Goal: Complete application form

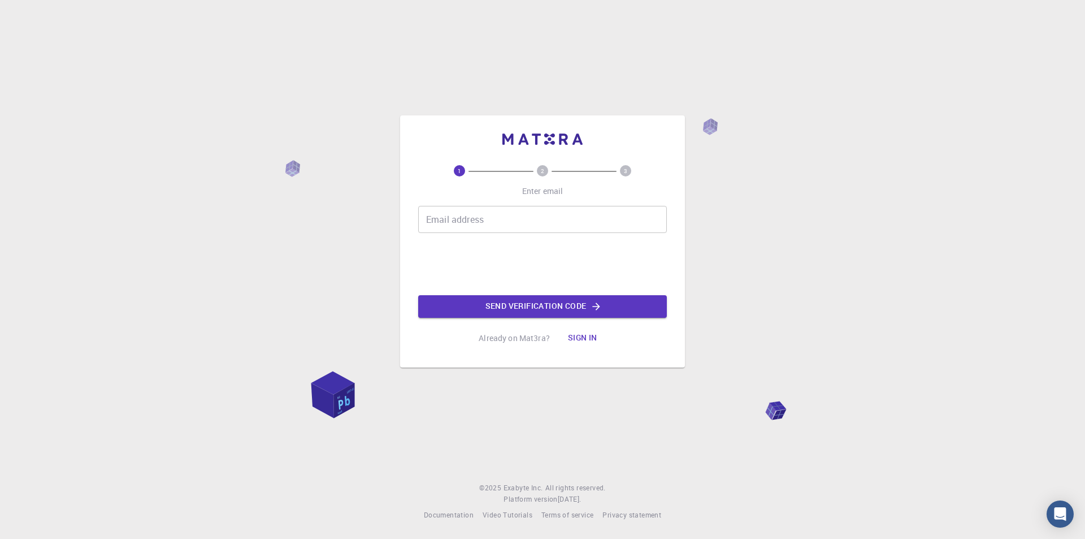
click at [544, 169] on circle at bounding box center [542, 170] width 11 height 11
click at [628, 168] on circle at bounding box center [625, 170] width 11 height 11
click at [500, 225] on input "Email address" at bounding box center [542, 219] width 249 height 27
type input "[EMAIL_ADDRESS][DOMAIN_NAME]"
click at [518, 296] on button "Send verification code" at bounding box center [542, 306] width 249 height 23
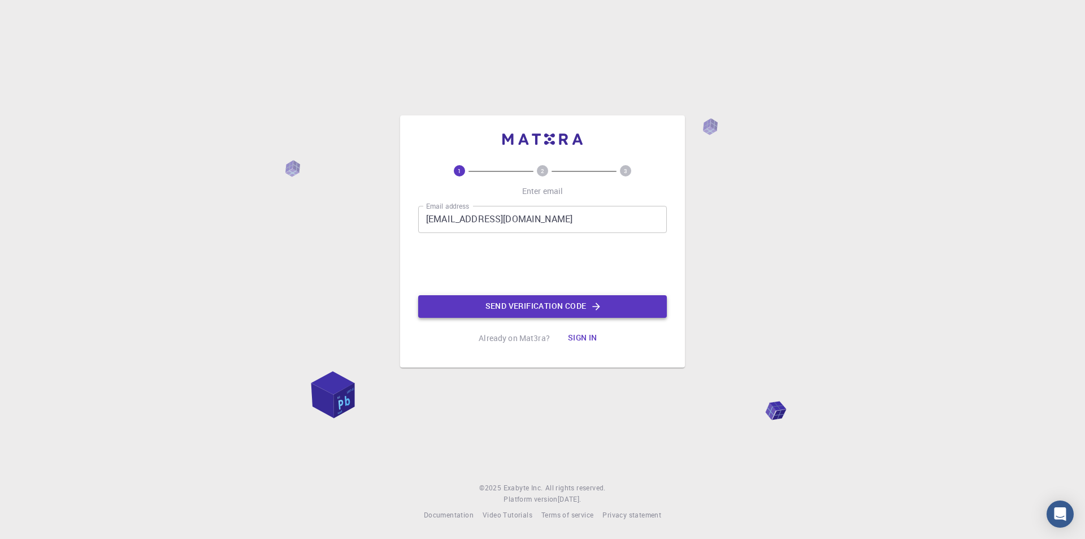
click at [535, 300] on button "Send verification code" at bounding box center [542, 306] width 249 height 23
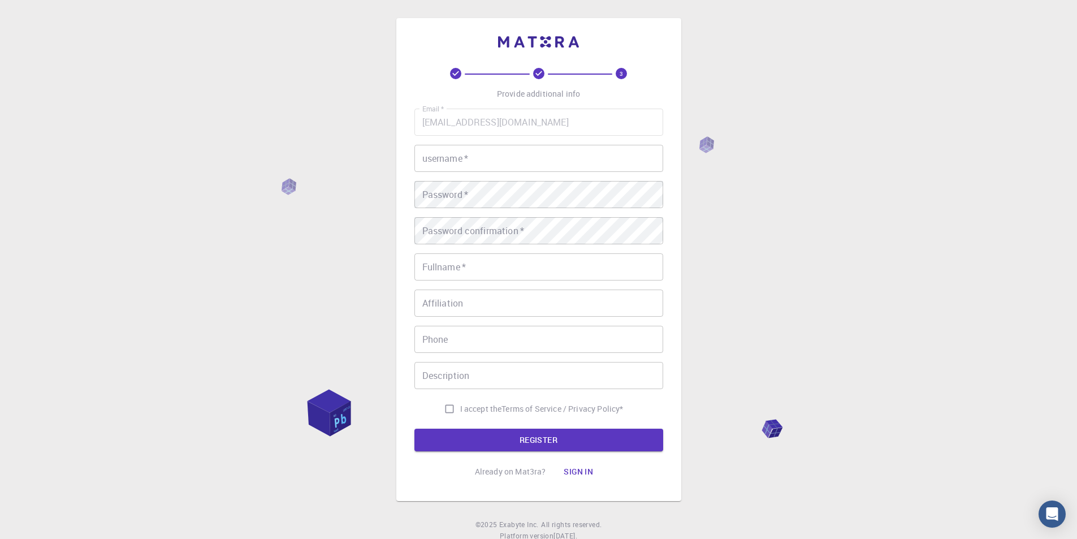
click at [485, 158] on input "username   *" at bounding box center [538, 158] width 249 height 27
type input "ayan0259"
drag, startPoint x: 535, startPoint y: 180, endPoint x: 400, endPoint y: 186, distance: 135.2
click at [404, 185] on div "3 Provide additional info Email   * [EMAIL_ADDRESS][DOMAIN_NAME] Email   * user…" at bounding box center [538, 259] width 285 height 483
click at [453, 186] on div "Password   * Password   *" at bounding box center [538, 194] width 249 height 27
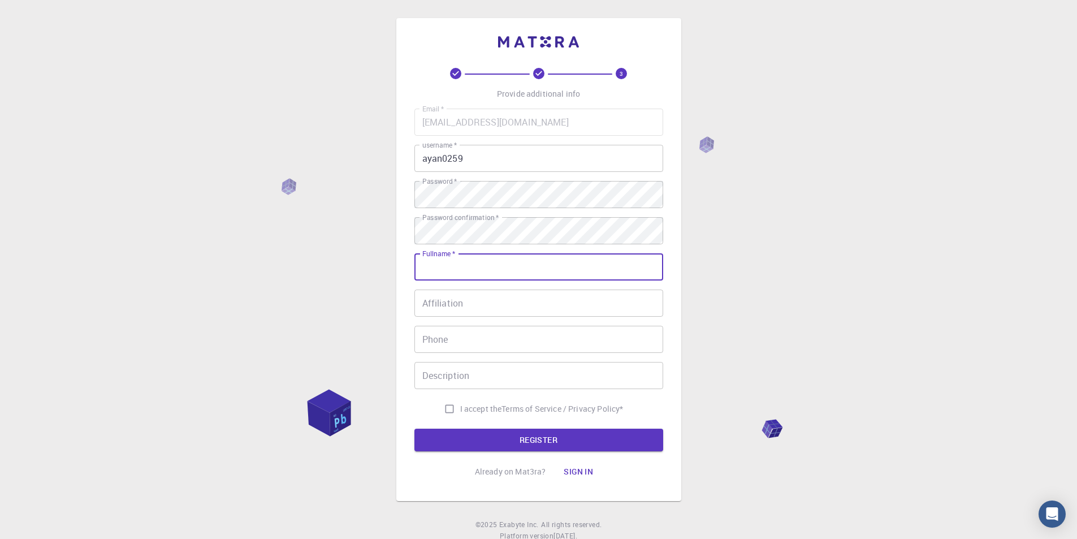
click at [441, 275] on input "Fullname   *" at bounding box center [538, 266] width 249 height 27
type input "tahsin"
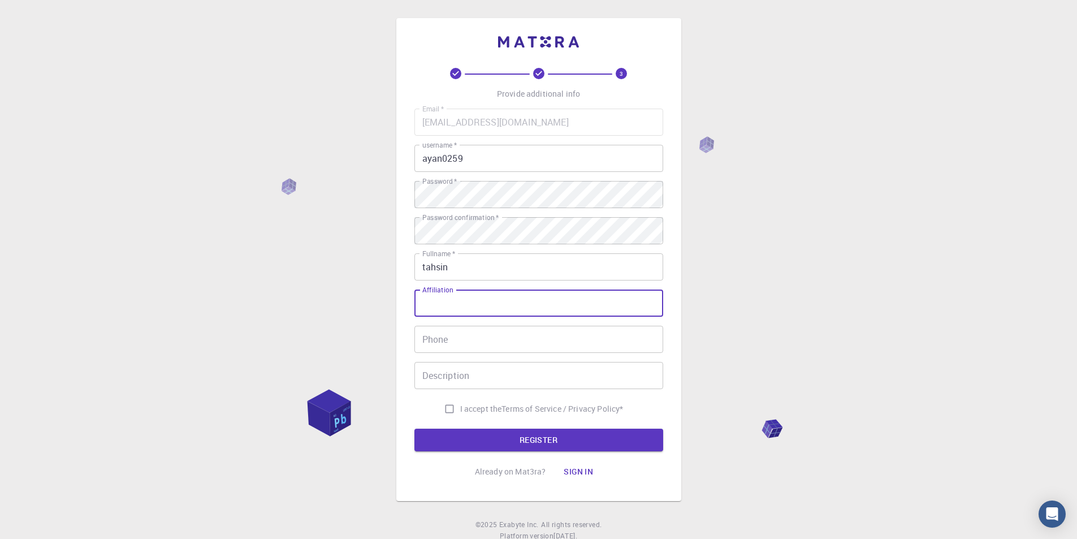
click at [479, 296] on input "Affiliation" at bounding box center [538, 302] width 249 height 27
type input "[PERSON_NAME]"
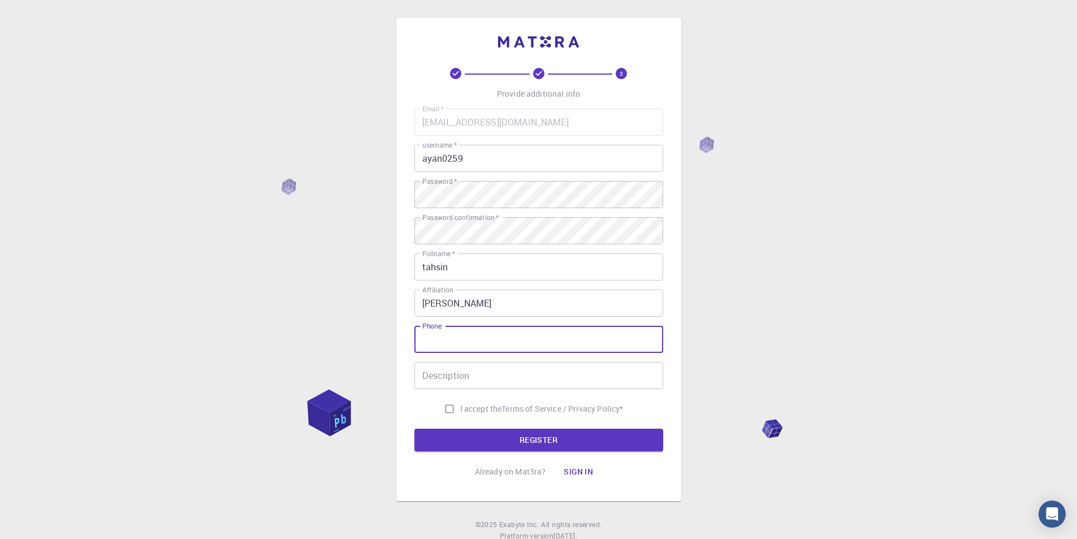
click at [459, 329] on input "Phone" at bounding box center [538, 339] width 249 height 27
type input "00000000000"
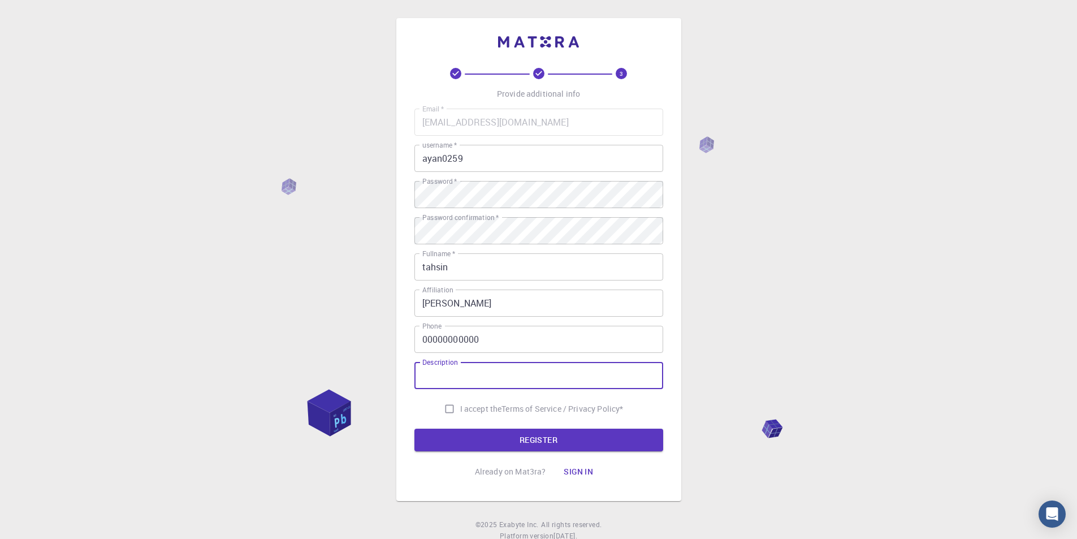
click at [517, 383] on input "Description" at bounding box center [538, 375] width 249 height 27
type input "hi"
click at [447, 409] on input "I accept the Terms of Service / Privacy Policy *" at bounding box center [449, 408] width 21 height 21
checkbox input "true"
click at [481, 435] on button "REGISTER" at bounding box center [538, 439] width 249 height 23
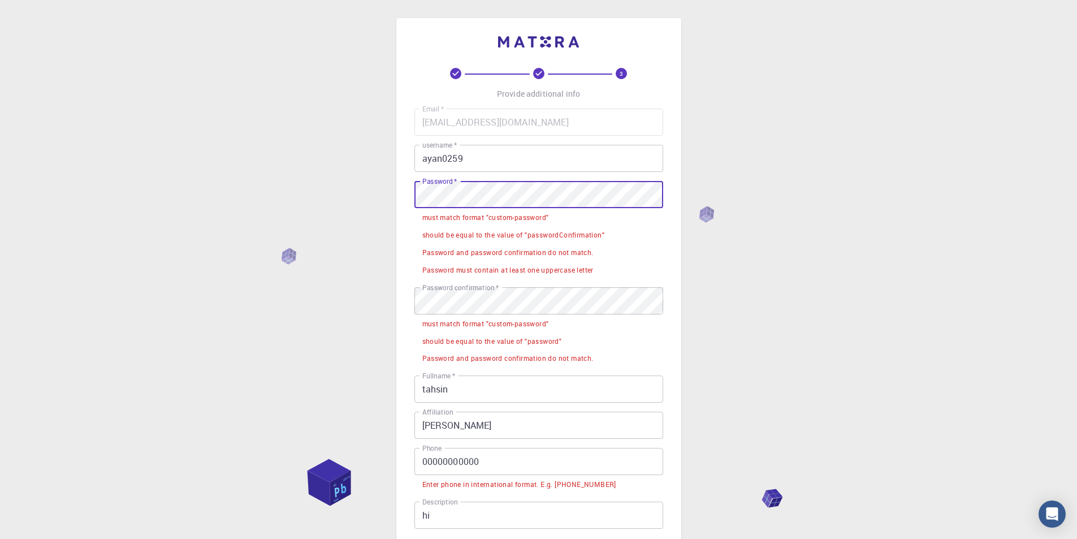
scroll to position [113, 0]
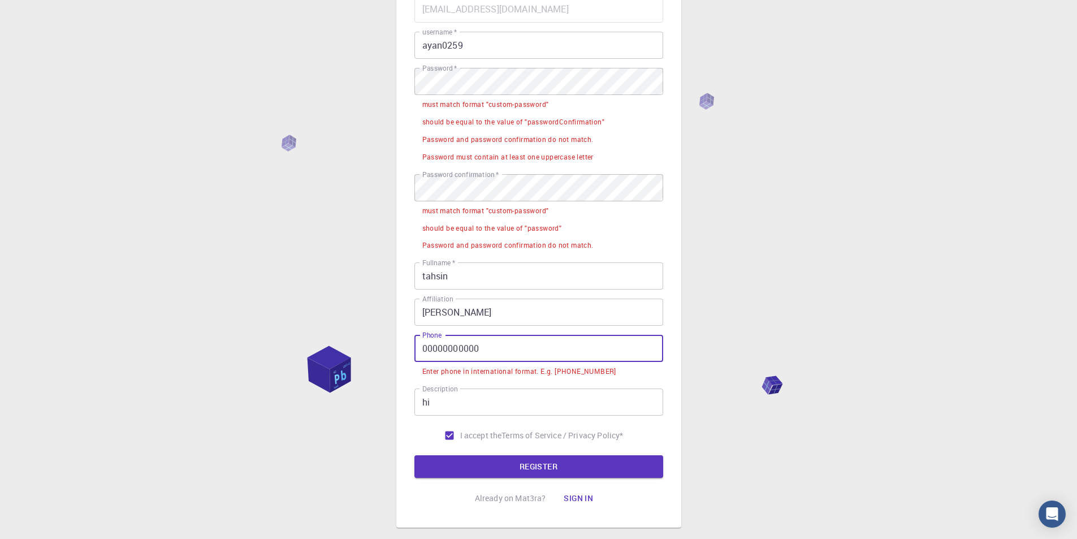
drag, startPoint x: 437, startPoint y: 351, endPoint x: 424, endPoint y: 354, distance: 13.3
click at [424, 354] on input "00000000000" at bounding box center [538, 348] width 249 height 27
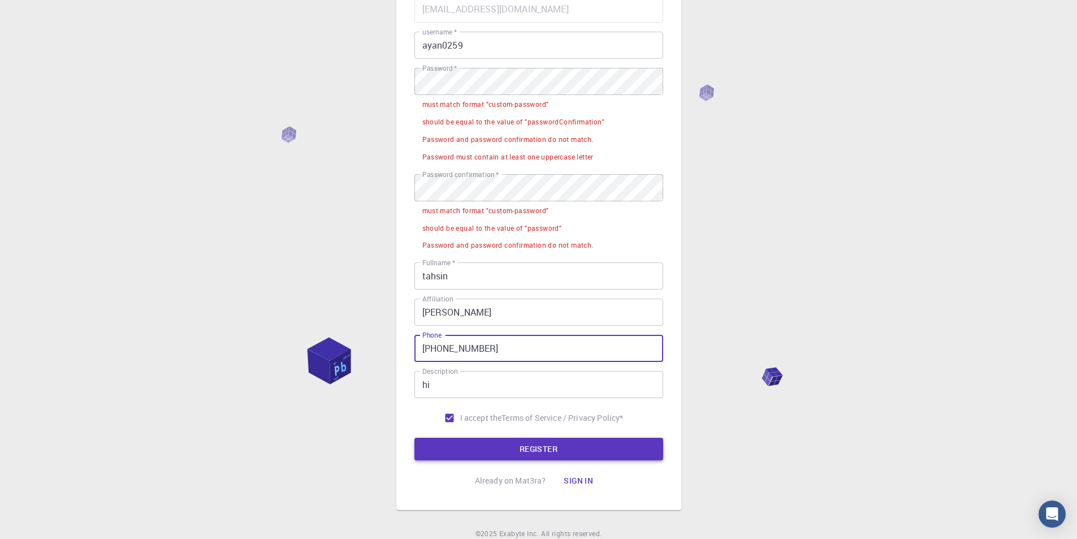
type input "[PHONE_NUMBER]"
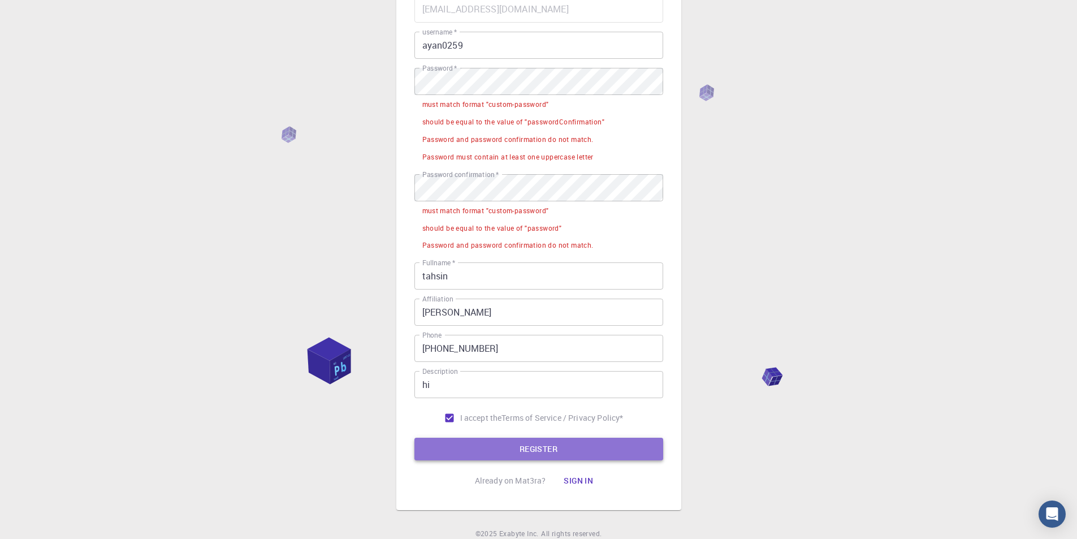
click at [548, 457] on button "REGISTER" at bounding box center [538, 448] width 249 height 23
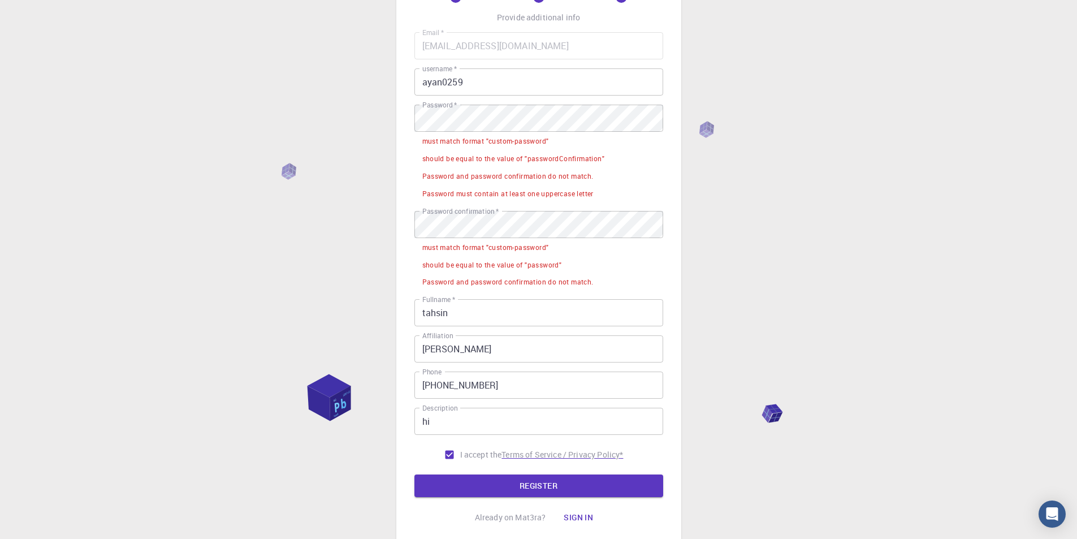
scroll to position [57, 0]
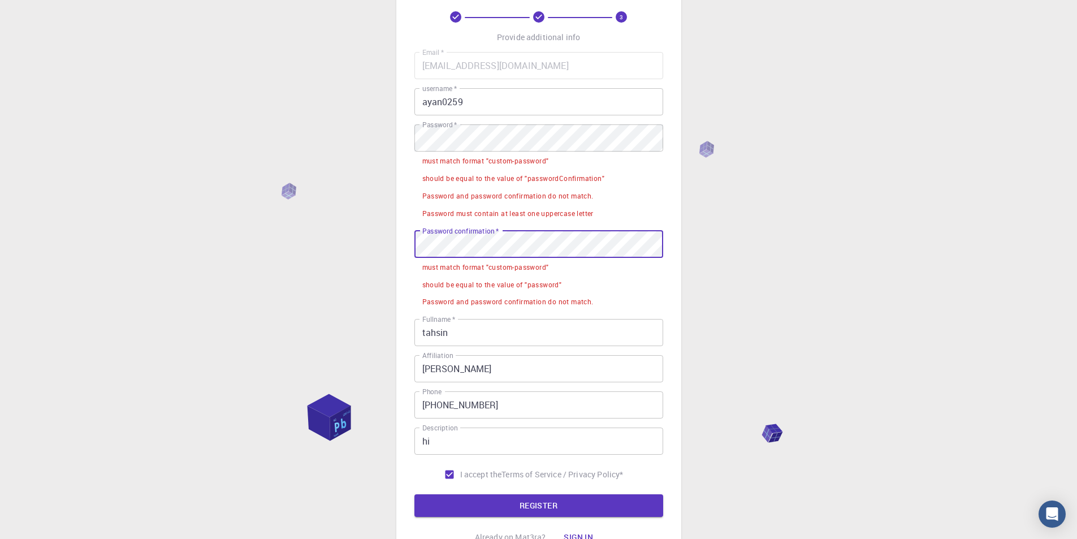
click at [380, 242] on div "3 Provide additional info Email   * [EMAIL_ADDRESS][DOMAIN_NAME] Email   * user…" at bounding box center [538, 291] width 1077 height 697
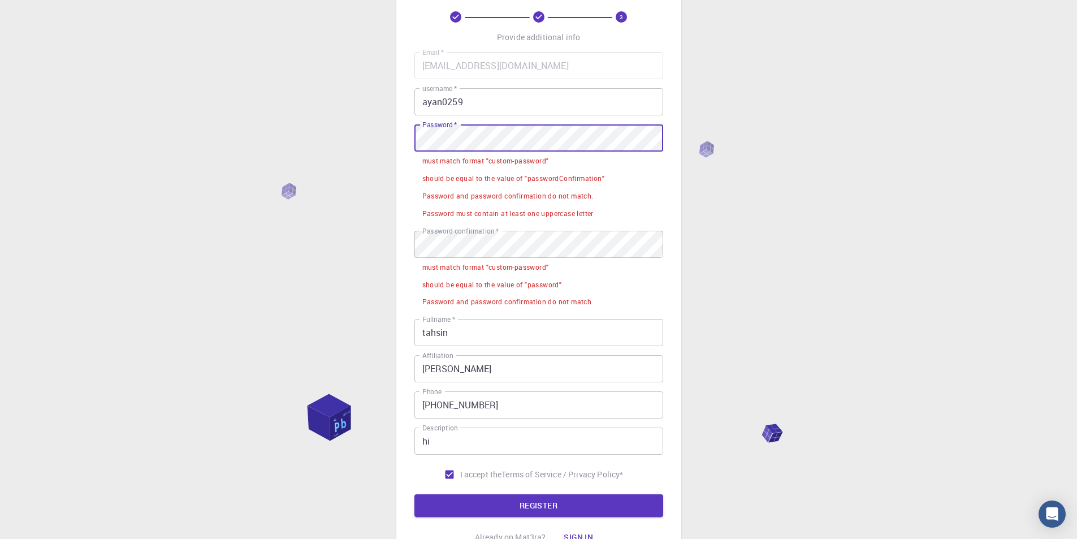
click at [362, 133] on div "3 Provide additional info Email   * [EMAIL_ADDRESS][DOMAIN_NAME] Email   * user…" at bounding box center [538, 291] width 1077 height 697
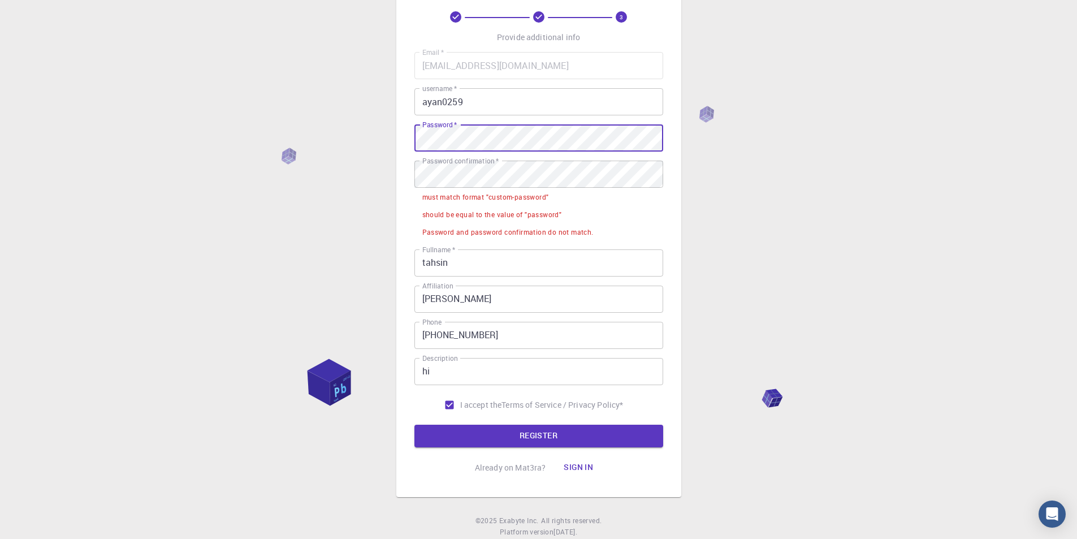
click at [339, 207] on div "3 Provide additional info Email   * [EMAIL_ADDRESS][DOMAIN_NAME] Email   * user…" at bounding box center [538, 256] width 1077 height 627
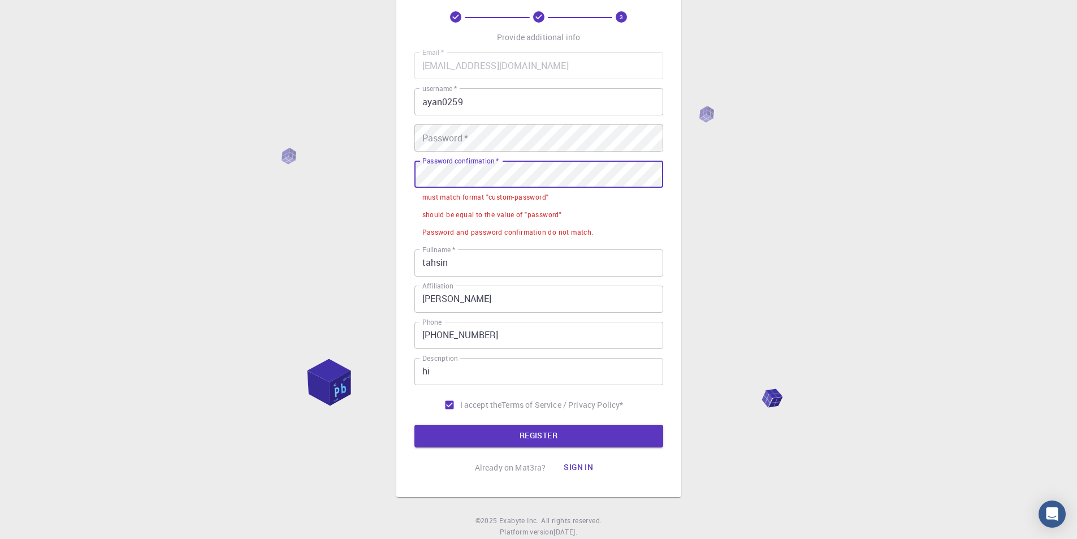
click at [327, 172] on div "3 Provide additional info Email   * [EMAIL_ADDRESS][DOMAIN_NAME] Email   * user…" at bounding box center [538, 256] width 1077 height 627
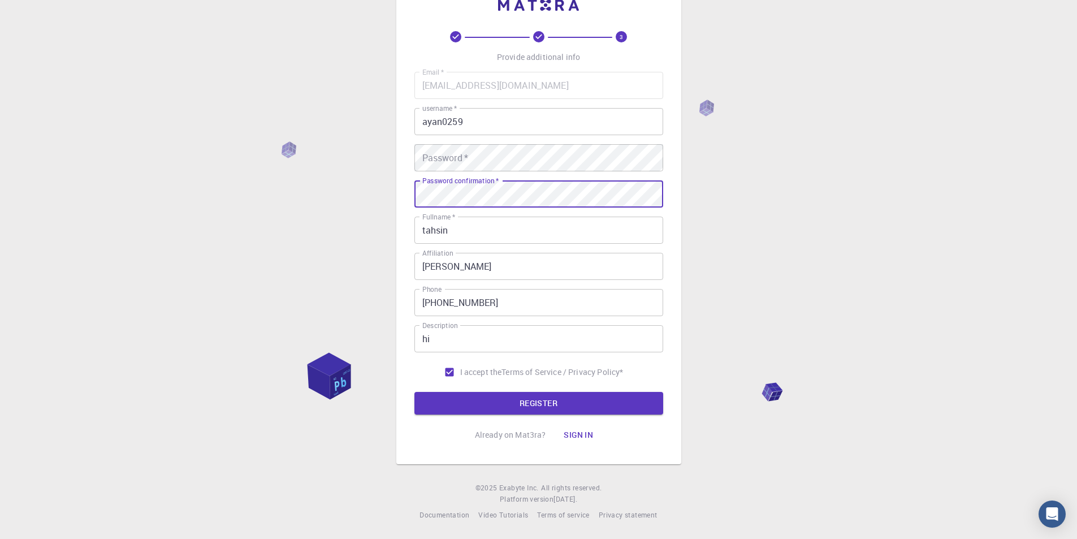
scroll to position [37, 0]
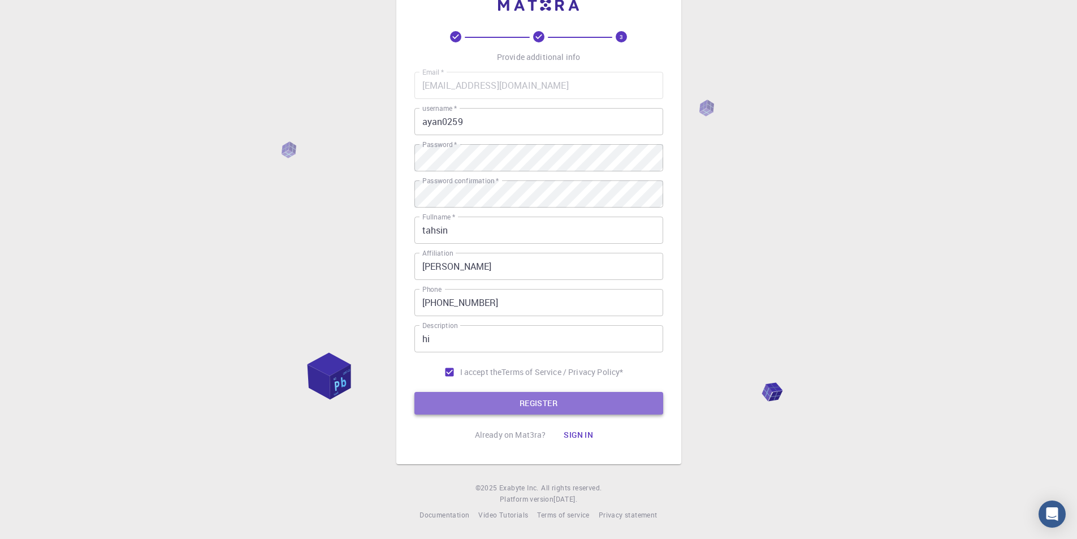
click at [554, 405] on button "REGISTER" at bounding box center [538, 403] width 249 height 23
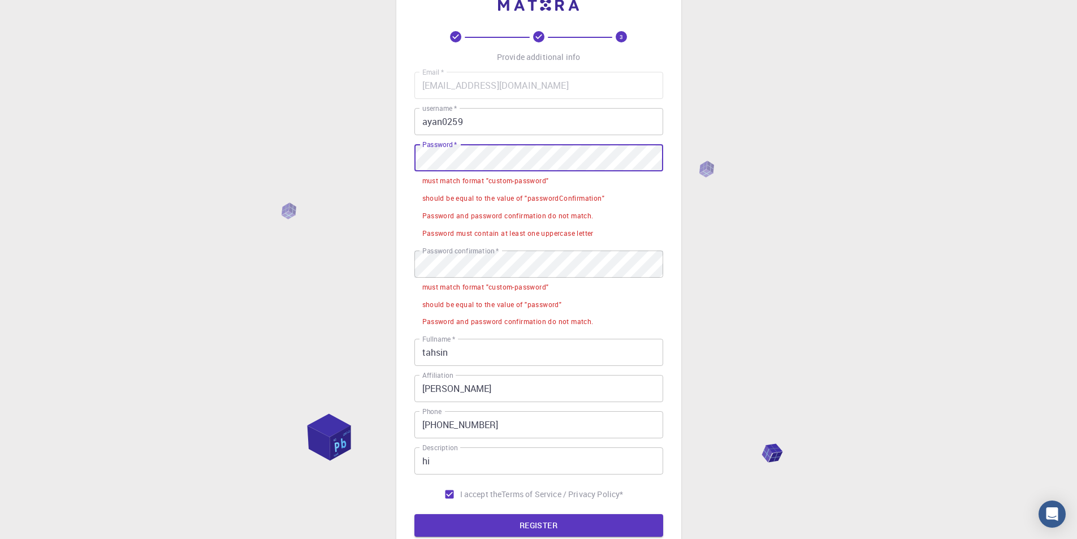
click at [375, 163] on div "3 Provide additional info Email   * [EMAIL_ADDRESS][DOMAIN_NAME] Email   * user…" at bounding box center [538, 311] width 1077 height 697
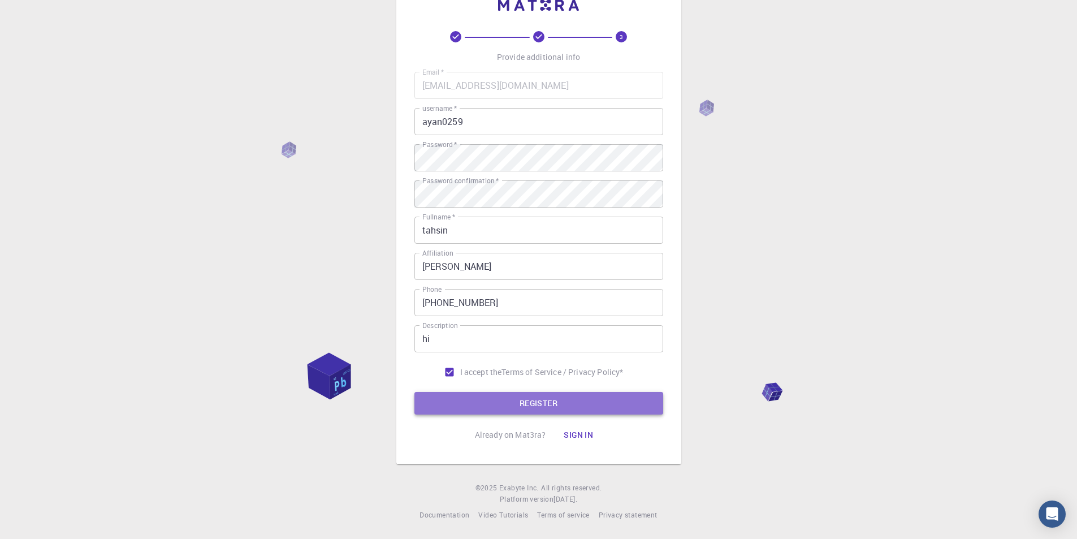
click at [500, 402] on button "REGISTER" at bounding box center [538, 403] width 249 height 23
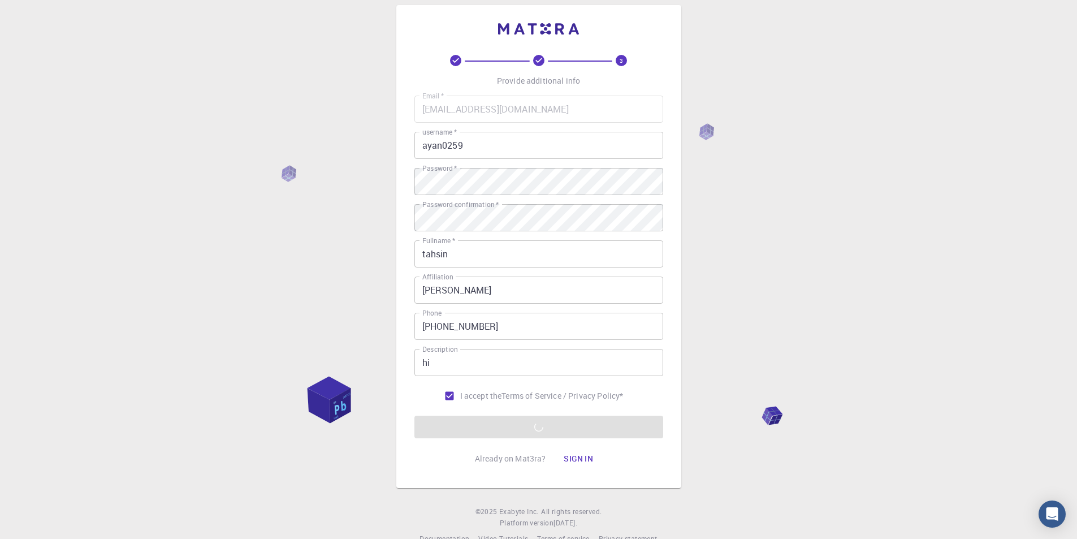
scroll to position [0, 0]
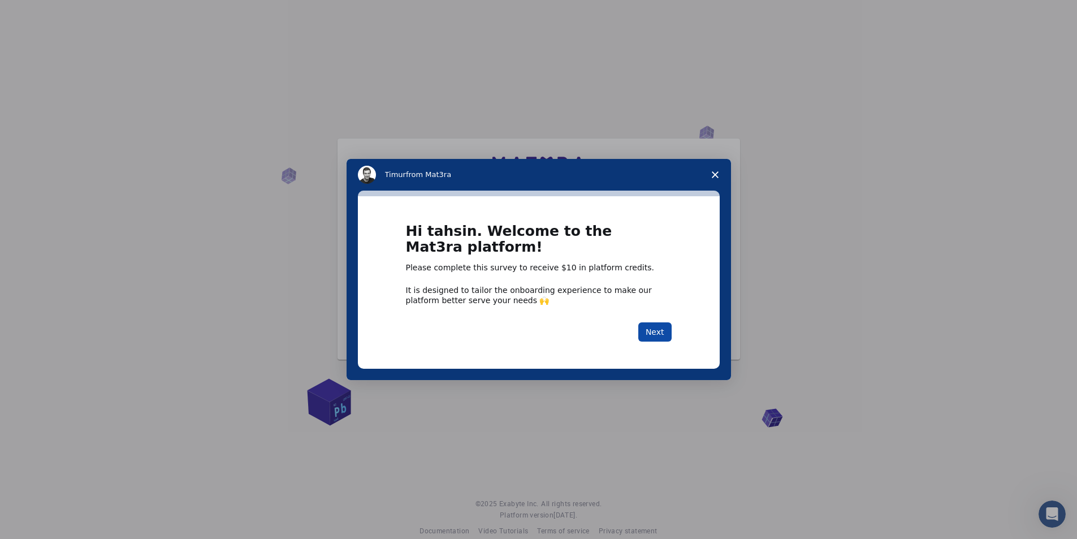
click at [660, 329] on button "Next" at bounding box center [654, 331] width 33 height 19
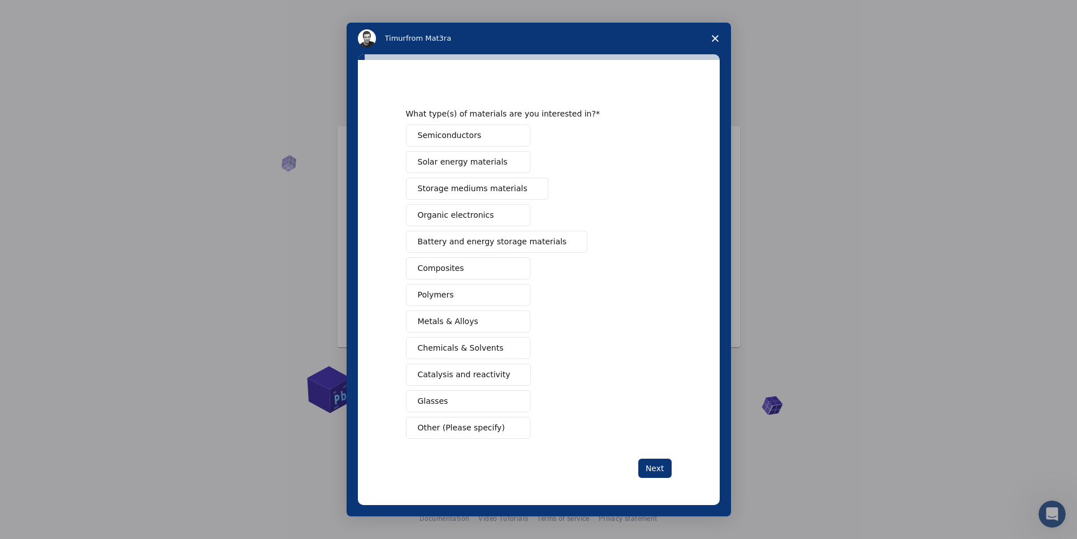
scroll to position [16, 0]
click at [659, 462] on button "Next" at bounding box center [654, 467] width 33 height 19
click at [493, 146] on button "Semiconductors" at bounding box center [468, 135] width 124 height 22
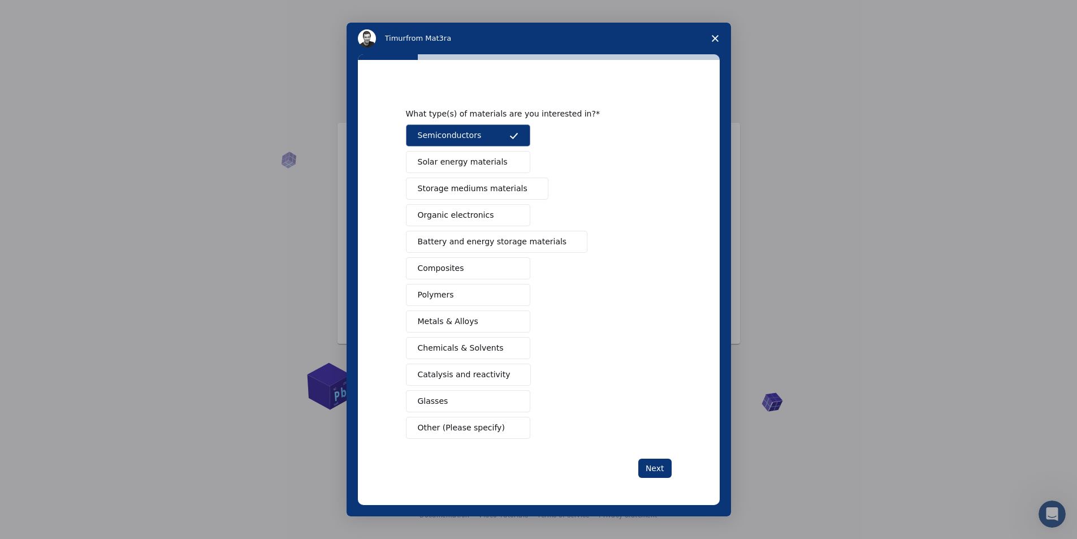
click at [491, 170] on button "Solar energy materials" at bounding box center [468, 162] width 124 height 22
click at [497, 175] on div "Semiconductors Solar energy materials Storage mediums materials Organic electro…" at bounding box center [539, 281] width 266 height 314
click at [501, 191] on span "Storage mediums materials" at bounding box center [473, 189] width 110 height 12
click at [497, 206] on button "Organic electronics" at bounding box center [468, 215] width 124 height 22
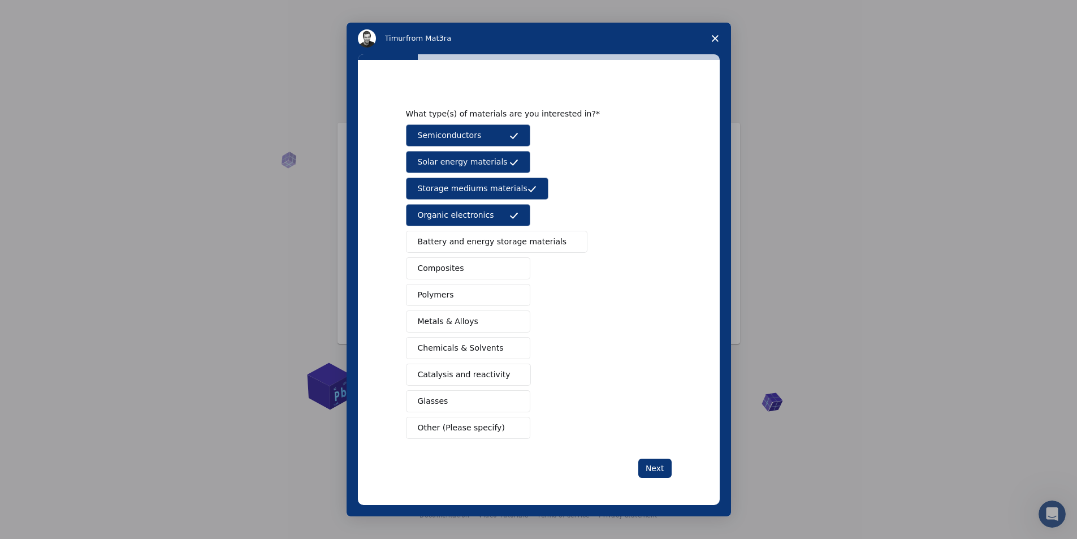
click at [489, 247] on span "Battery and energy storage materials" at bounding box center [492, 242] width 149 height 12
click at [490, 254] on div "Semiconductors Solar energy materials Storage mediums materials Organic electro…" at bounding box center [539, 281] width 266 height 314
click at [479, 274] on button "Composites" at bounding box center [468, 268] width 124 height 22
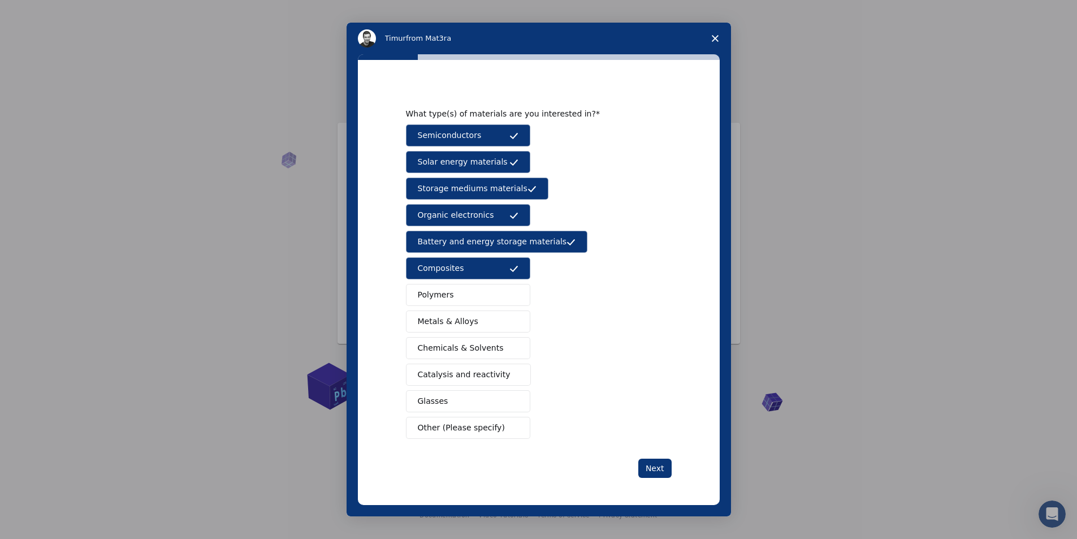
click at [479, 289] on button "Polymers" at bounding box center [468, 295] width 124 height 22
click at [455, 326] on span "Metals & Alloys" at bounding box center [448, 321] width 60 height 12
click at [454, 337] on button "Chemicals & Solvents" at bounding box center [468, 348] width 124 height 22
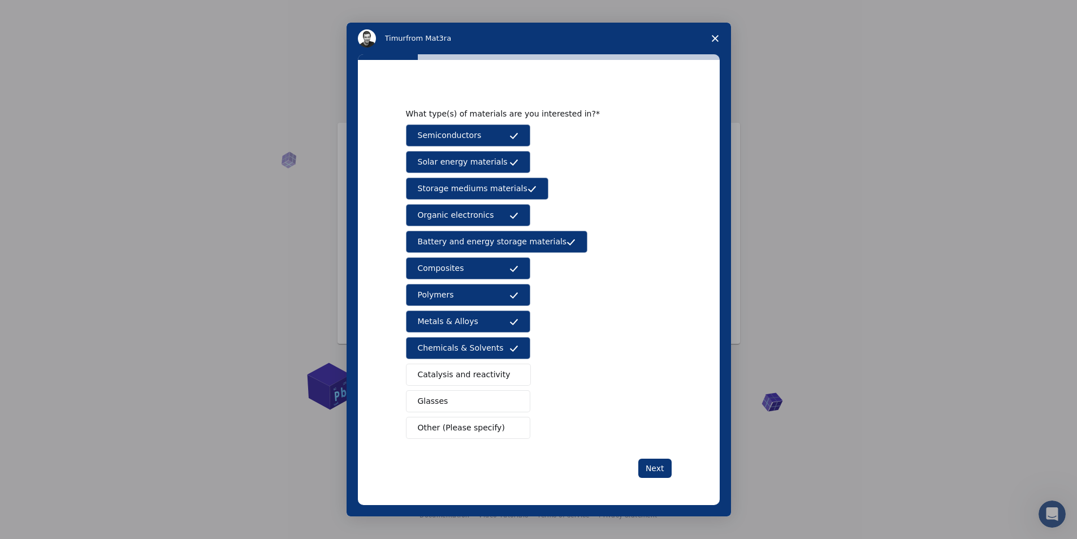
click at [437, 376] on span "Catalysis and reactivity" at bounding box center [464, 374] width 93 height 12
click at [435, 392] on button "Glasses" at bounding box center [468, 401] width 124 height 22
click at [440, 419] on button "Other (Please specify)" at bounding box center [468, 428] width 124 height 22
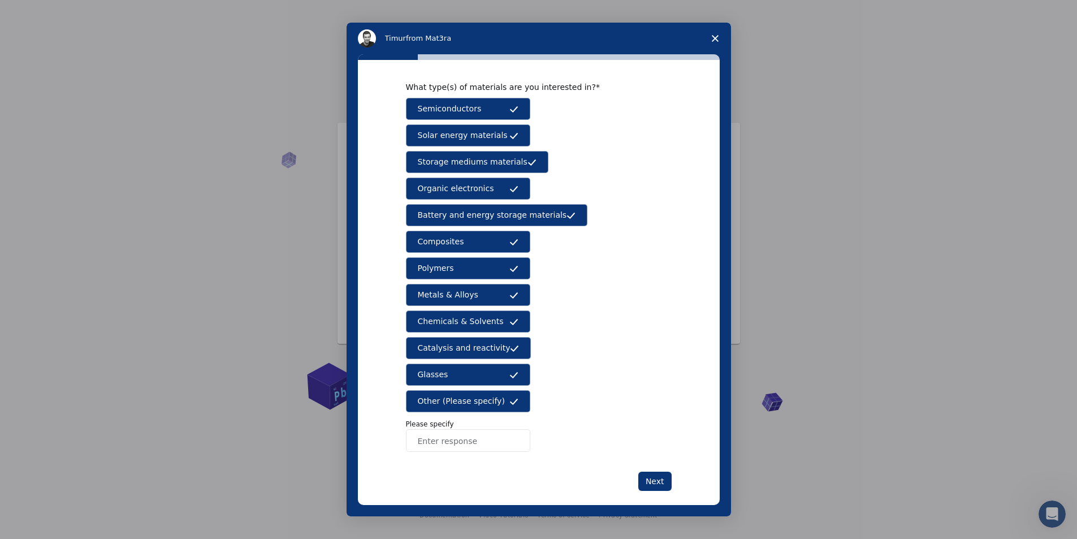
scroll to position [46, 0]
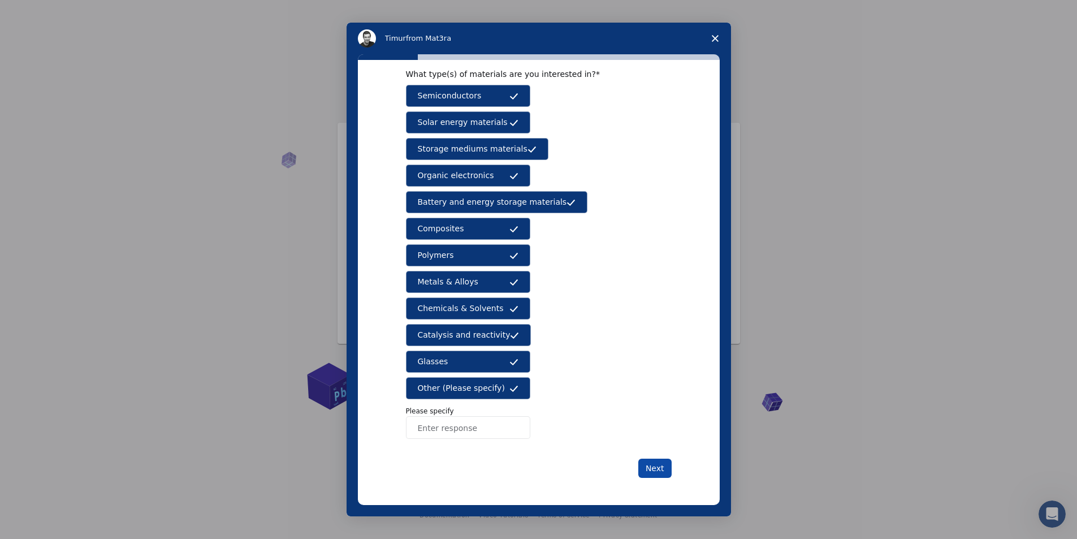
click at [659, 462] on button "Next" at bounding box center [654, 467] width 33 height 19
click at [657, 470] on button "Next" at bounding box center [654, 467] width 33 height 19
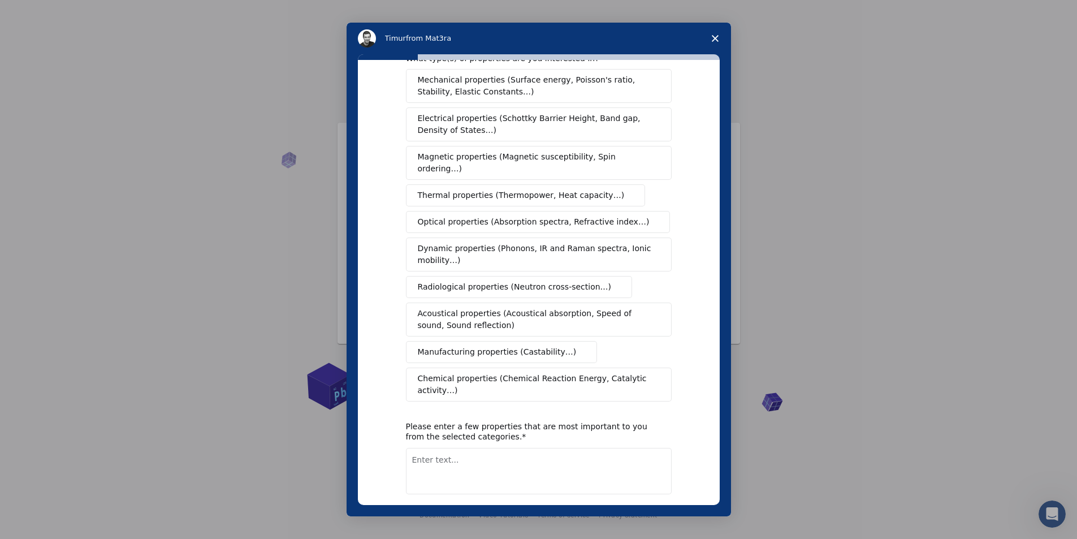
scroll to position [66, 0]
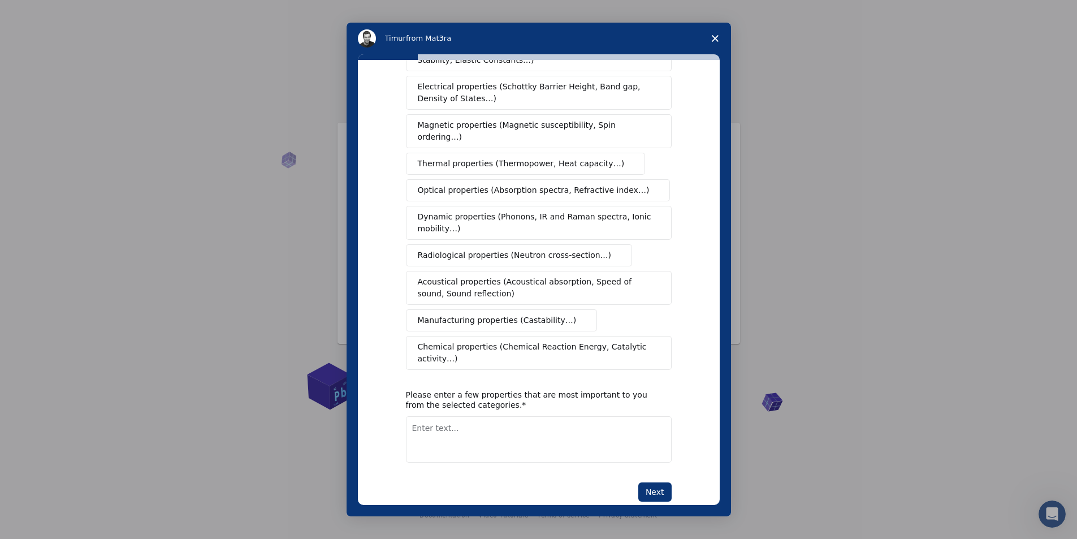
click at [643, 454] on div "What type(s) of properties are you interested in? Mechanical properties (Surfac…" at bounding box center [539, 261] width 266 height 480
click at [650, 482] on button "Next" at bounding box center [654, 491] width 33 height 19
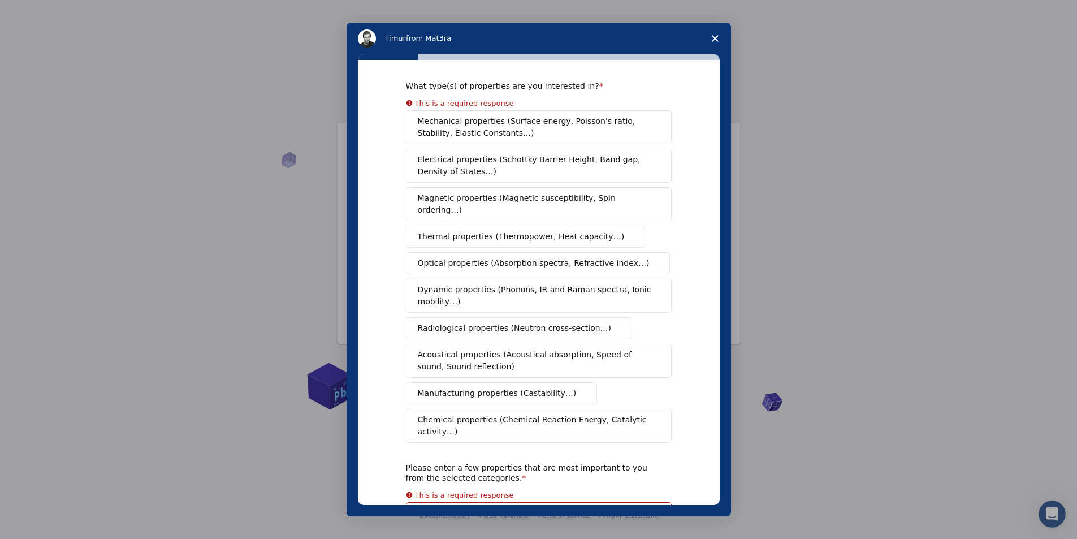
scroll to position [0, 0]
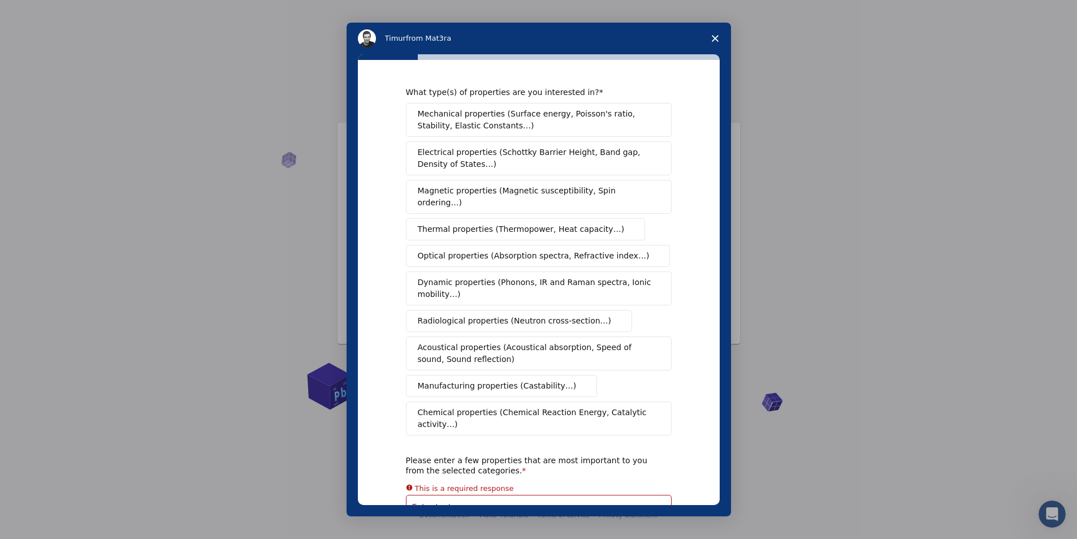
click at [536, 120] on button "Mechanical properties (Surface energy, Poisson's ratio, Stability, Elastic Cons…" at bounding box center [539, 120] width 266 height 34
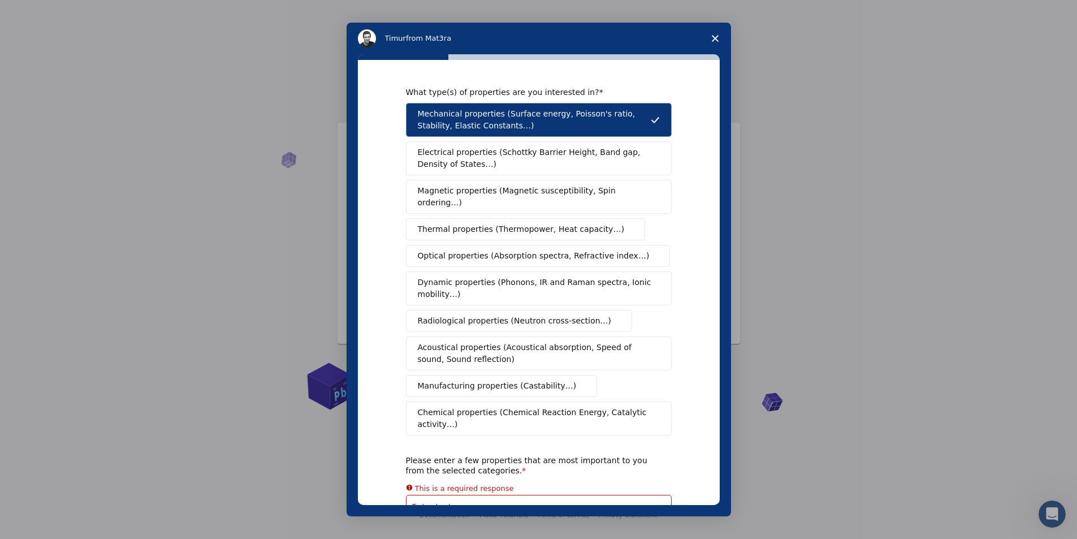
click at [536, 172] on button "Electrical properties (Schottky Barrier Height, Band gap, Density of States…)" at bounding box center [539, 158] width 266 height 34
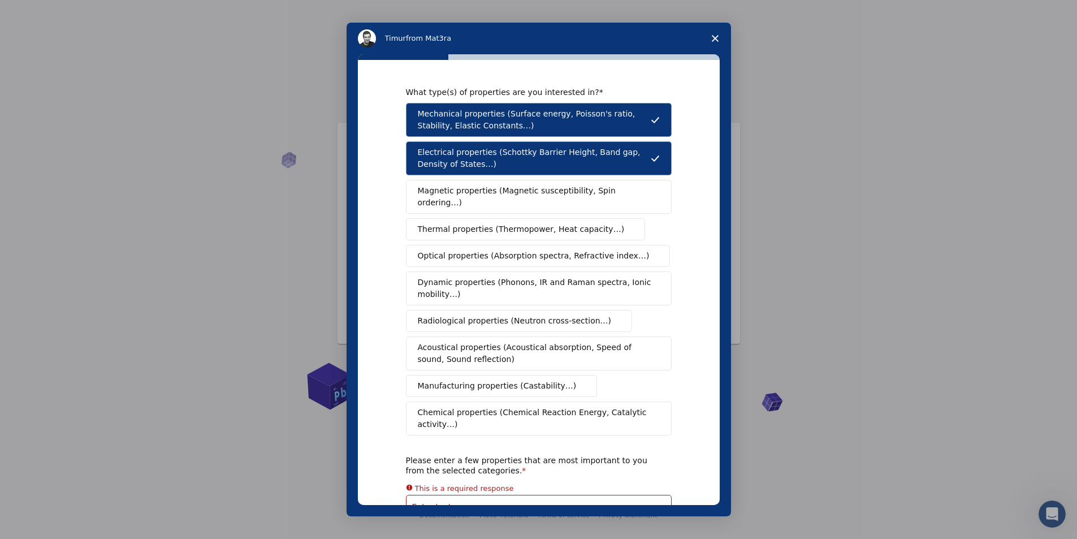
click at [535, 203] on div "Mechanical properties (Surface energy, Poisson's ratio, Stability, Elastic Cons…" at bounding box center [539, 269] width 266 height 332
click at [510, 180] on button "Magnetic properties (Magnetic susceptibility, Spin ordering…)" at bounding box center [539, 197] width 266 height 34
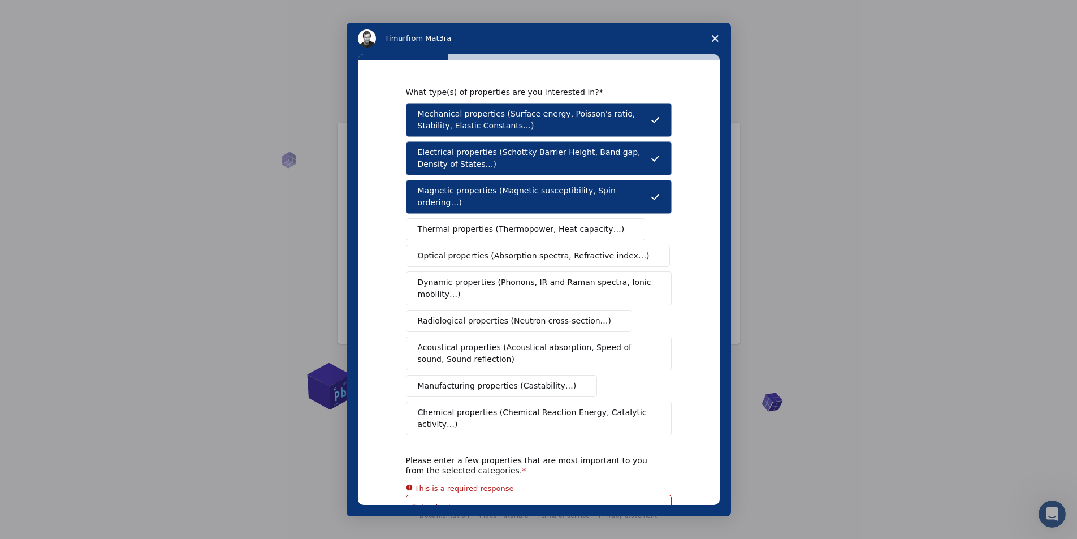
click at [511, 223] on span "Thermal properties (Thermopower, Heat capacity…)" at bounding box center [521, 229] width 207 height 12
click at [514, 250] on span "Optical properties (Absorption spectra, Refractive index…)" at bounding box center [534, 256] width 232 height 12
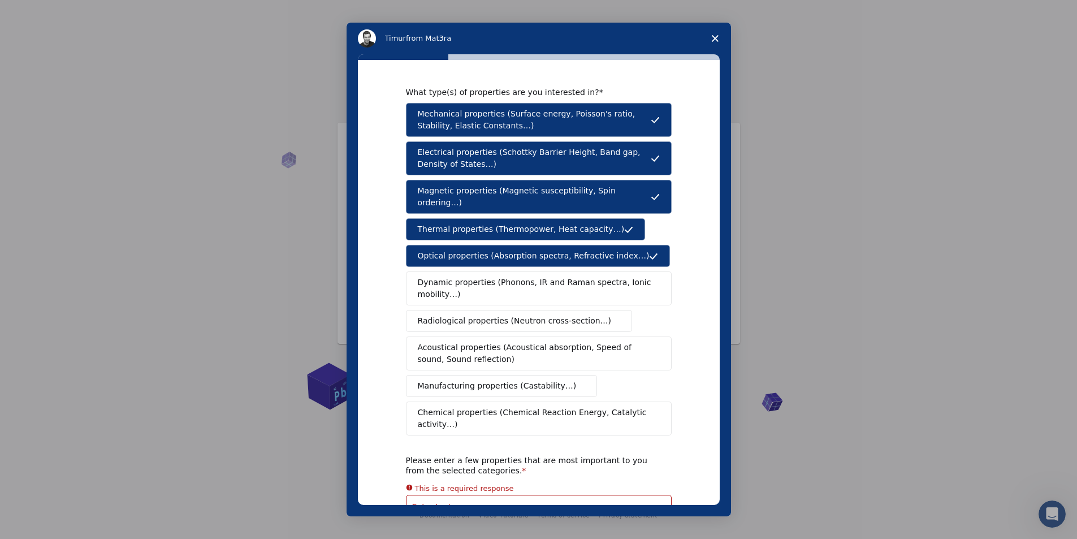
click at [714, 42] on span "Close survey" at bounding box center [715, 39] width 32 height 32
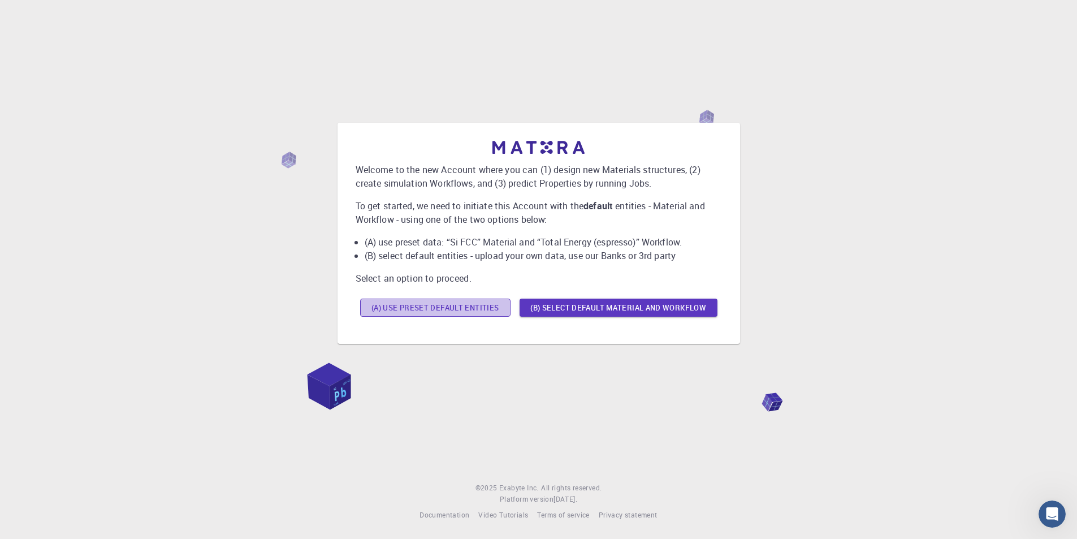
click at [459, 313] on button "(A) Use preset default entities" at bounding box center [435, 307] width 150 height 18
